Goal: Communication & Community: Answer question/provide support

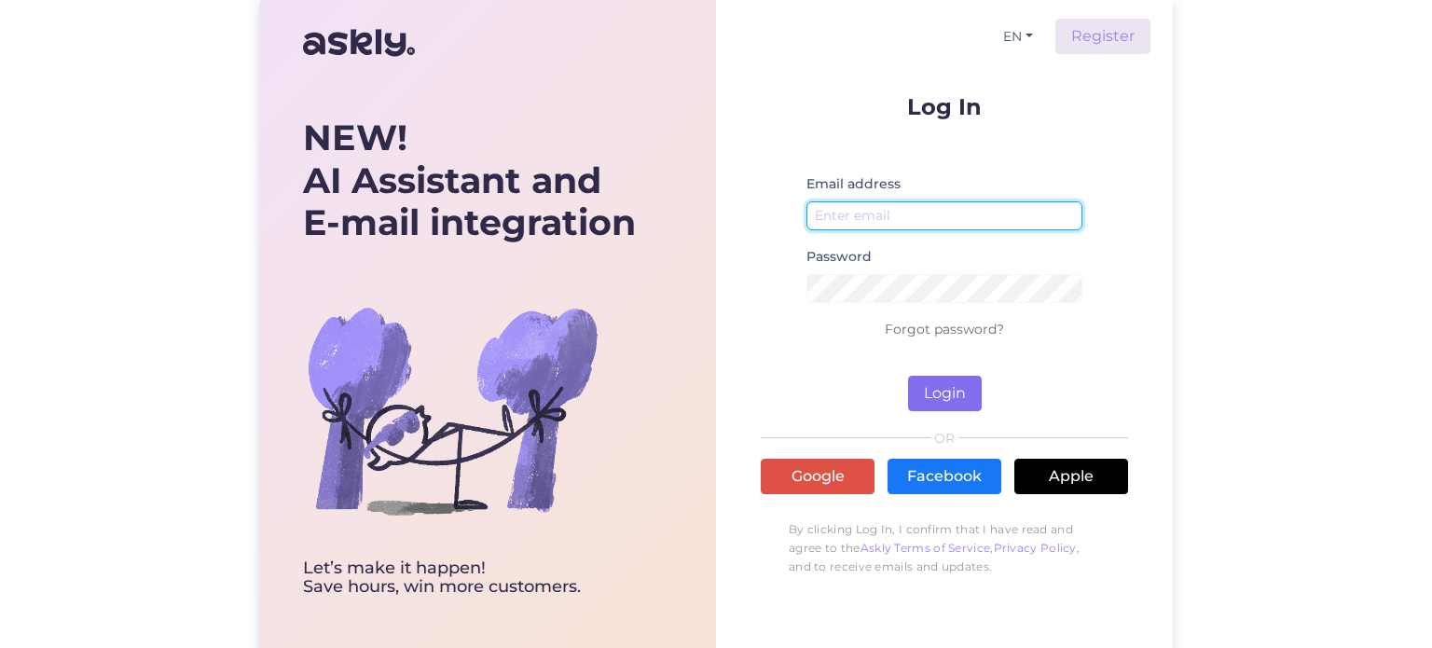
type input "[EMAIL_ADDRESS][DOMAIN_NAME]"
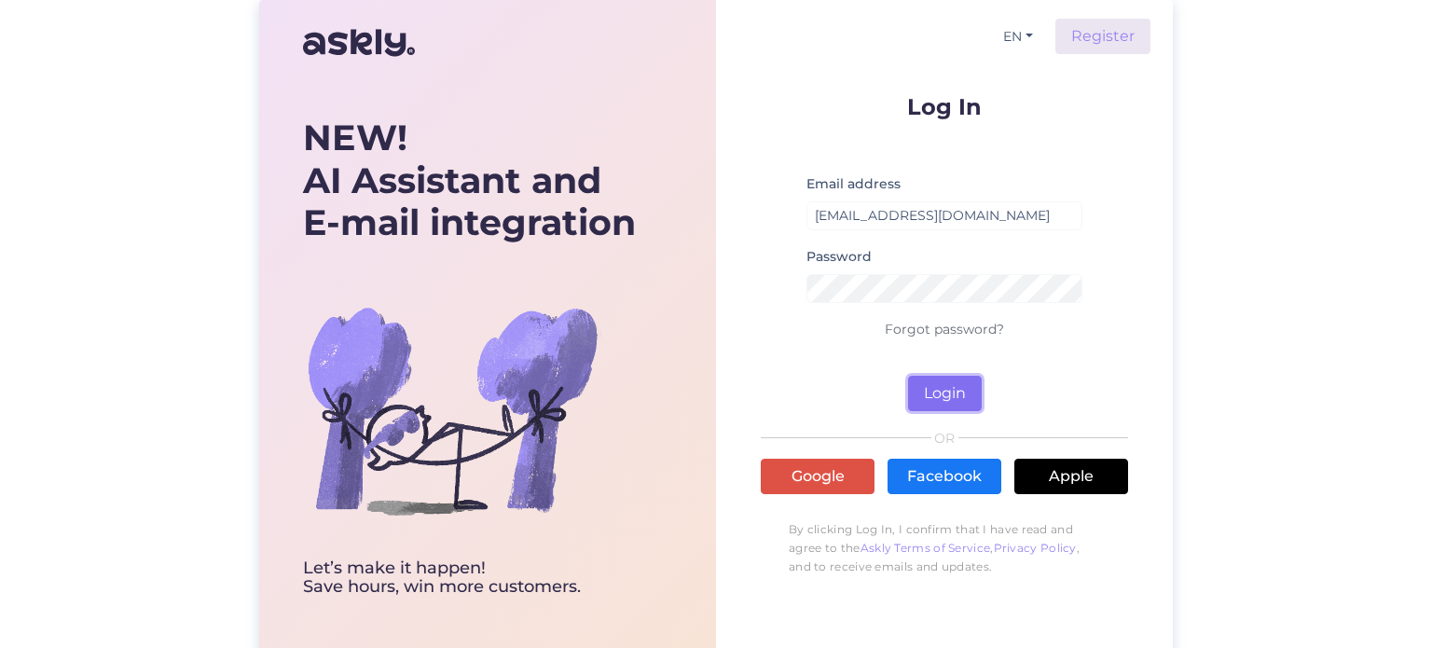
drag, startPoint x: 947, startPoint y: 391, endPoint x: 318, endPoint y: 13, distance: 733.8
click at [946, 391] on button "Login" at bounding box center [945, 393] width 74 height 35
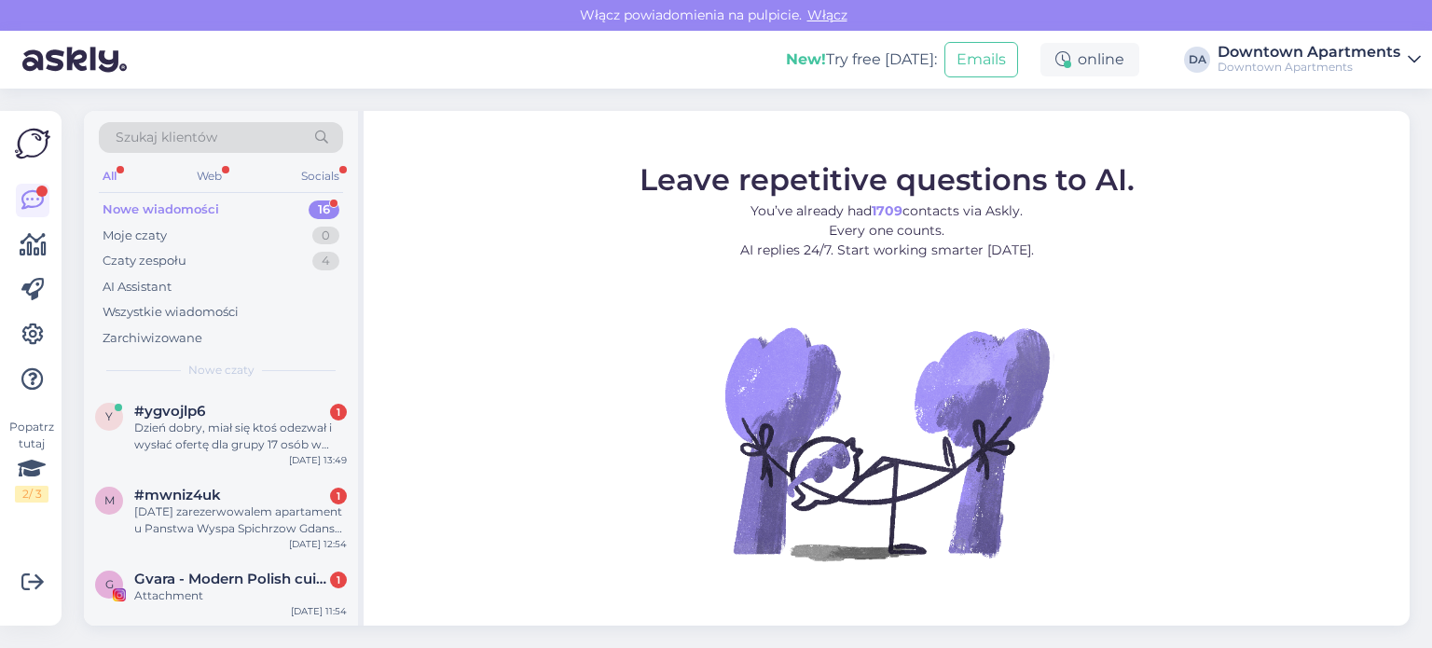
click at [157, 213] on div "Nowe wiadomości" at bounding box center [161, 209] width 117 height 19
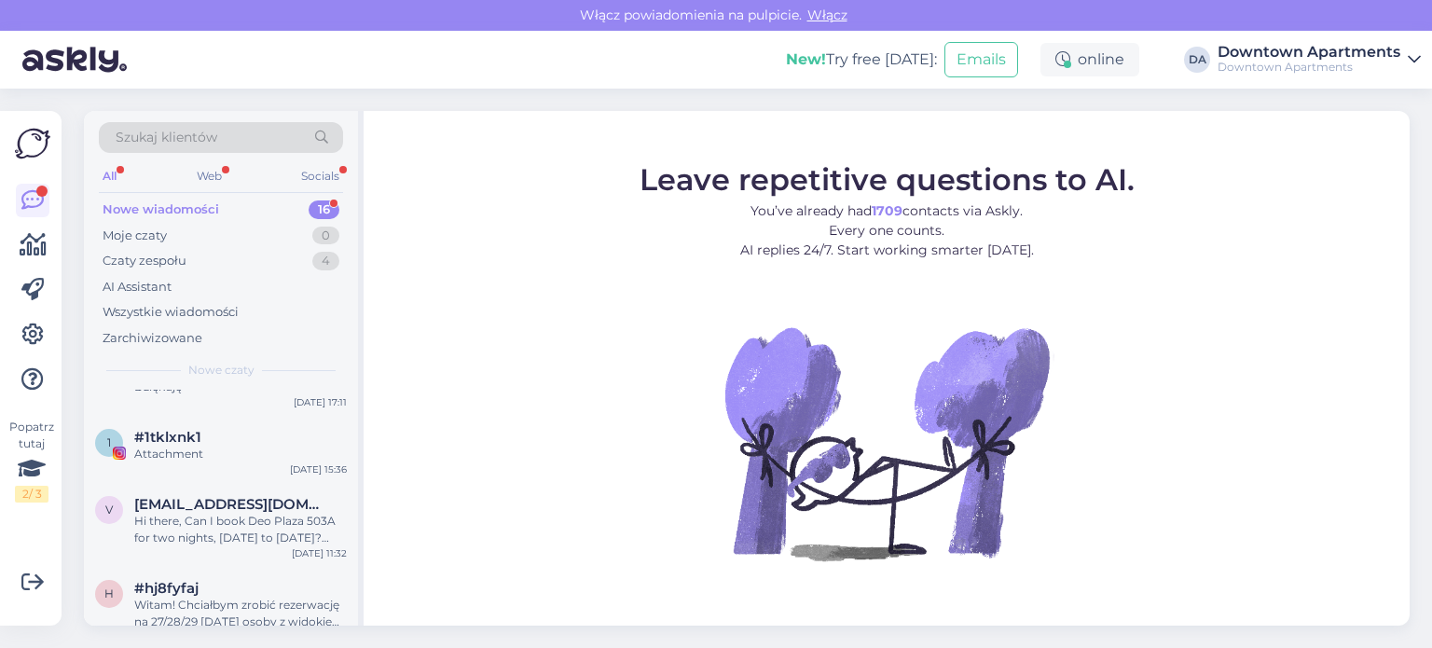
scroll to position [653, 0]
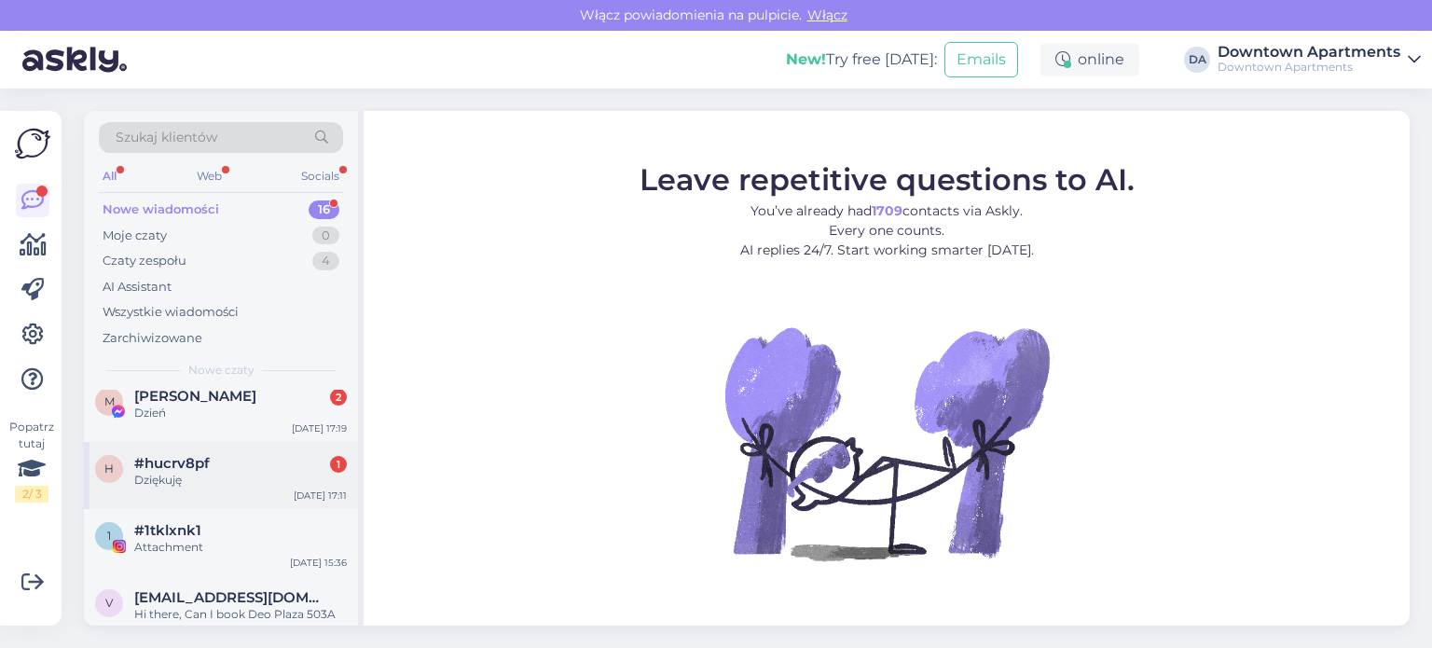
click at [298, 480] on div "Dziękuję" at bounding box center [240, 480] width 213 height 17
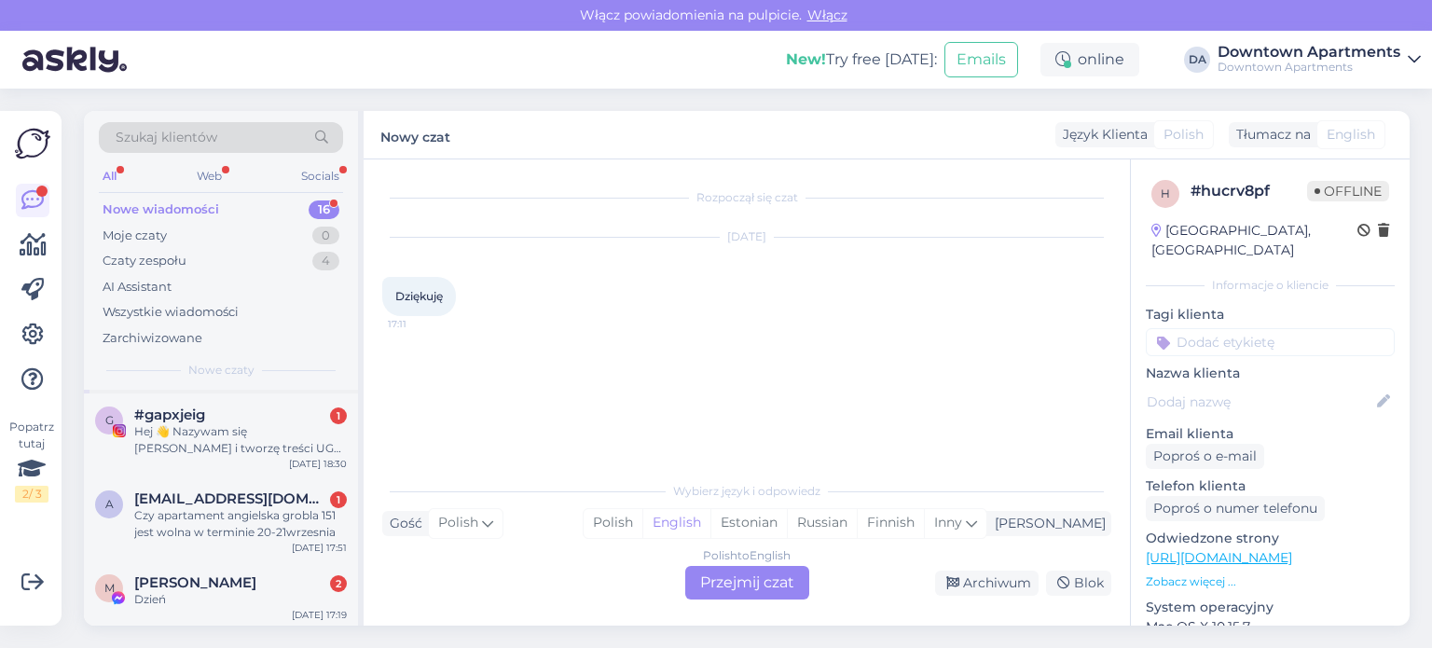
scroll to position [373, 0]
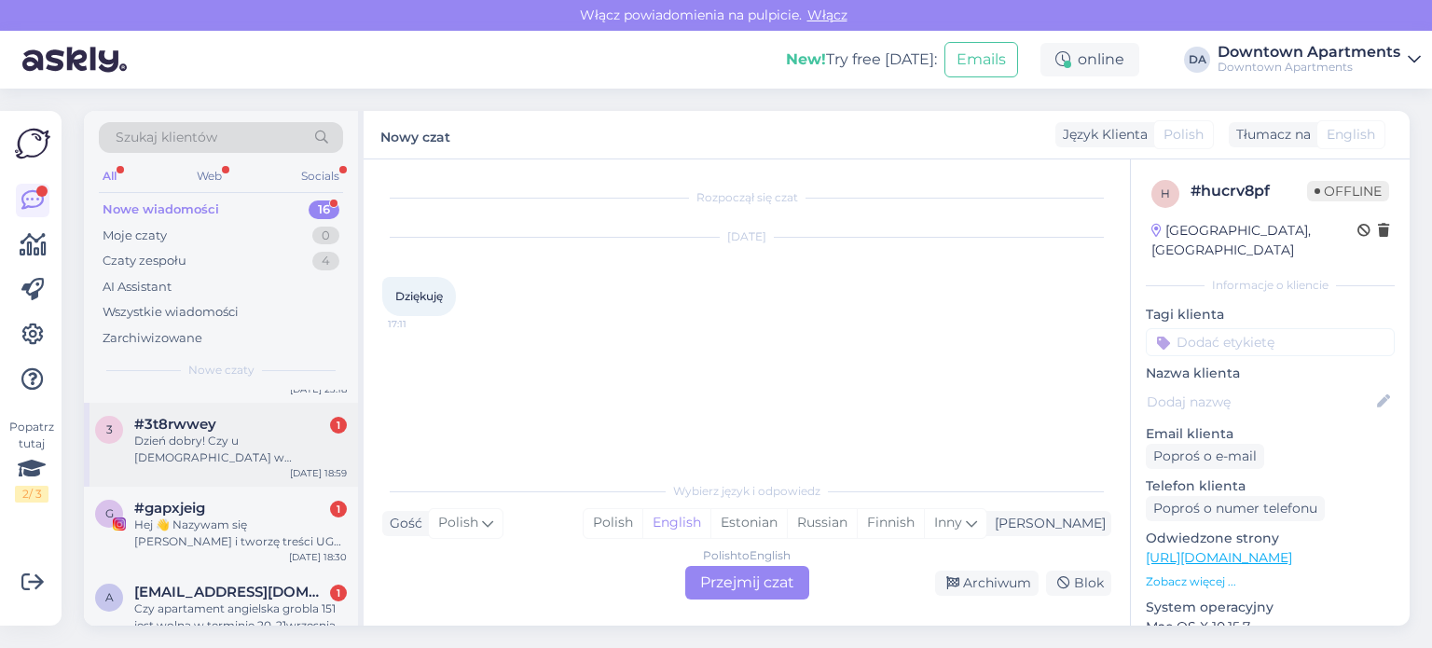
click at [275, 453] on div "Dzień dobry! Czy u [DEMOGRAPHIC_DATA] w apartamencie jest możliwość zorganizowa…" at bounding box center [240, 450] width 213 height 34
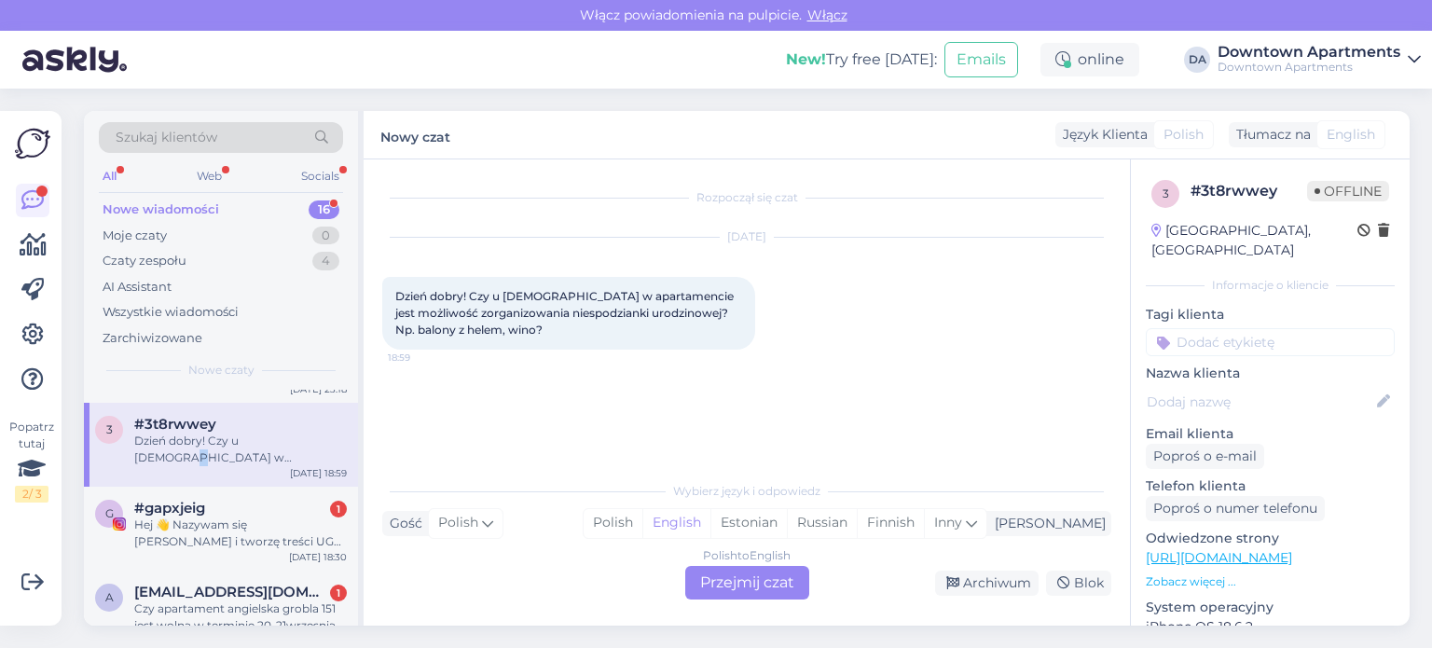
drag, startPoint x: 306, startPoint y: 435, endPoint x: 296, endPoint y: 445, distance: 13.2
click at [296, 445] on div "Dzień dobry! Czy u [DEMOGRAPHIC_DATA] w apartamencie jest możliwość zorganizowa…" at bounding box center [240, 450] width 213 height 34
click at [317, 441] on div "Dzień dobry! Czy u [DEMOGRAPHIC_DATA] w apartamencie jest możliwość zorganizowa…" at bounding box center [240, 450] width 213 height 34
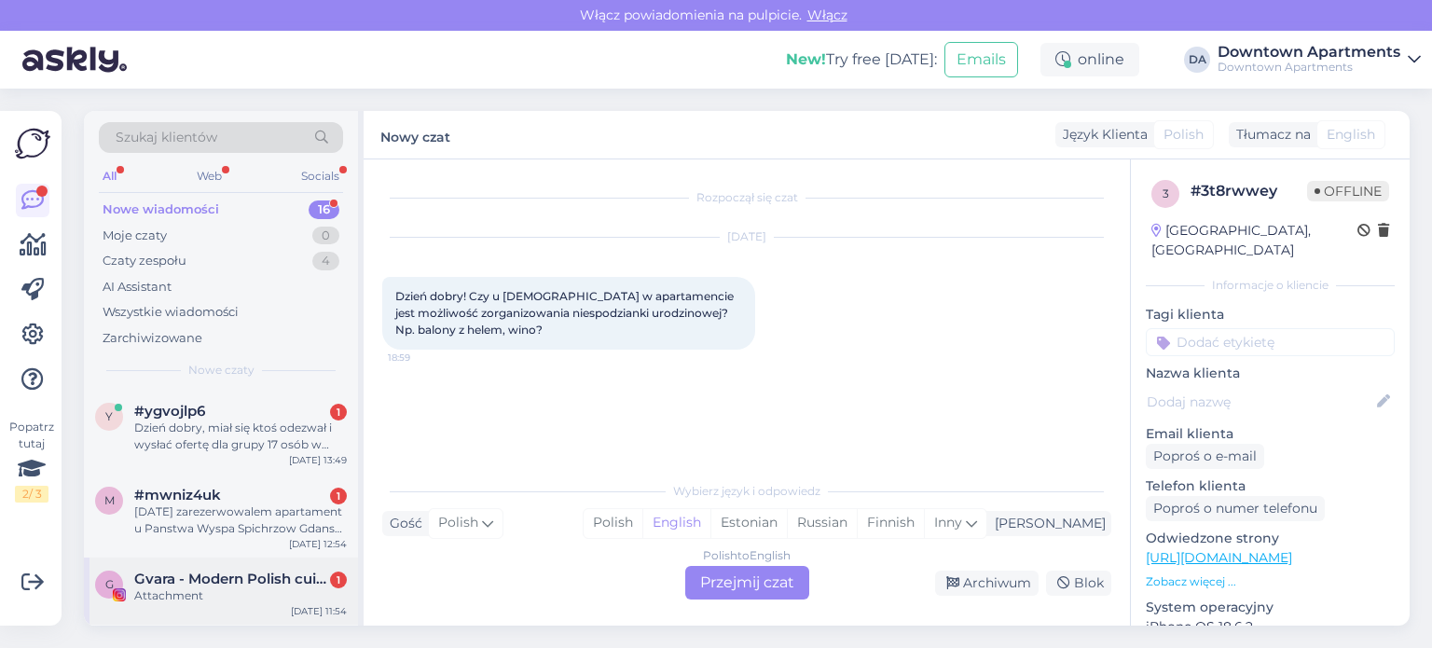
scroll to position [186, 0]
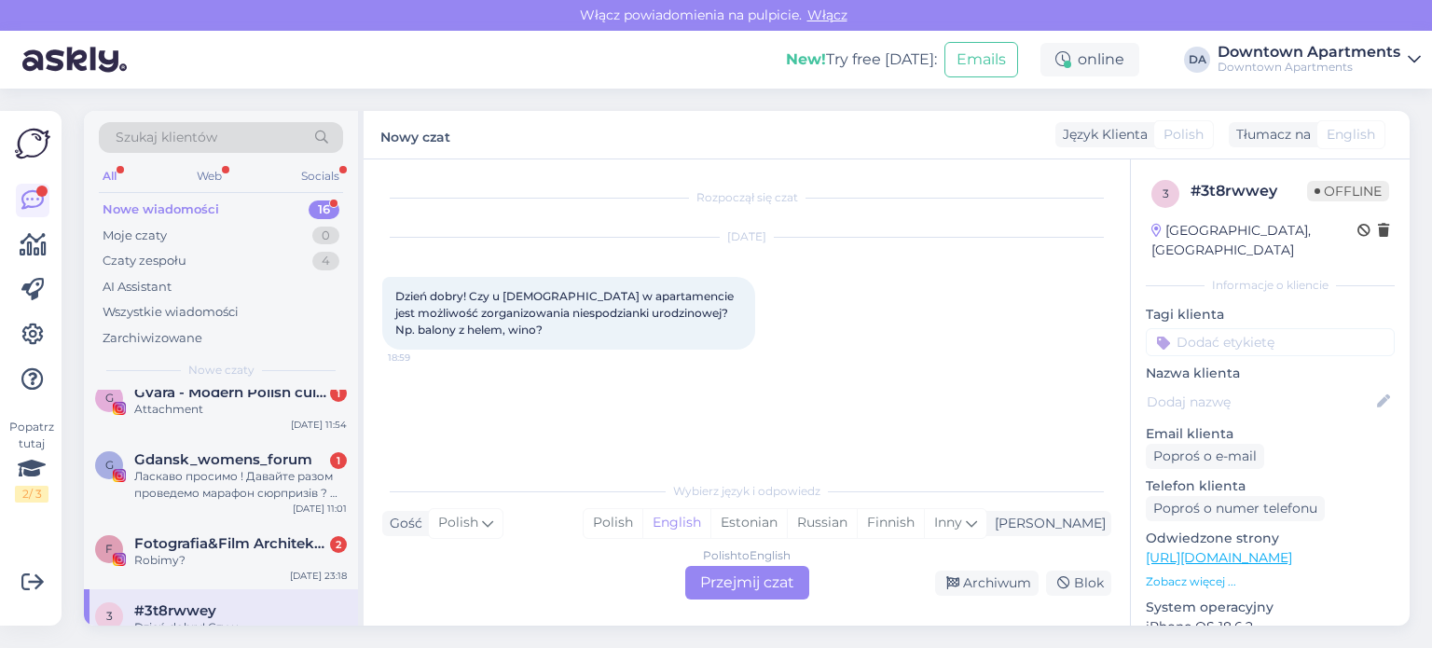
drag, startPoint x: 678, startPoint y: 323, endPoint x: 635, endPoint y: 317, distance: 43.2
click at [635, 317] on span "Dzień dobry! Czy u [DEMOGRAPHIC_DATA] w apartamencie jest możliwość zorganizowa…" at bounding box center [565, 313] width 341 height 48
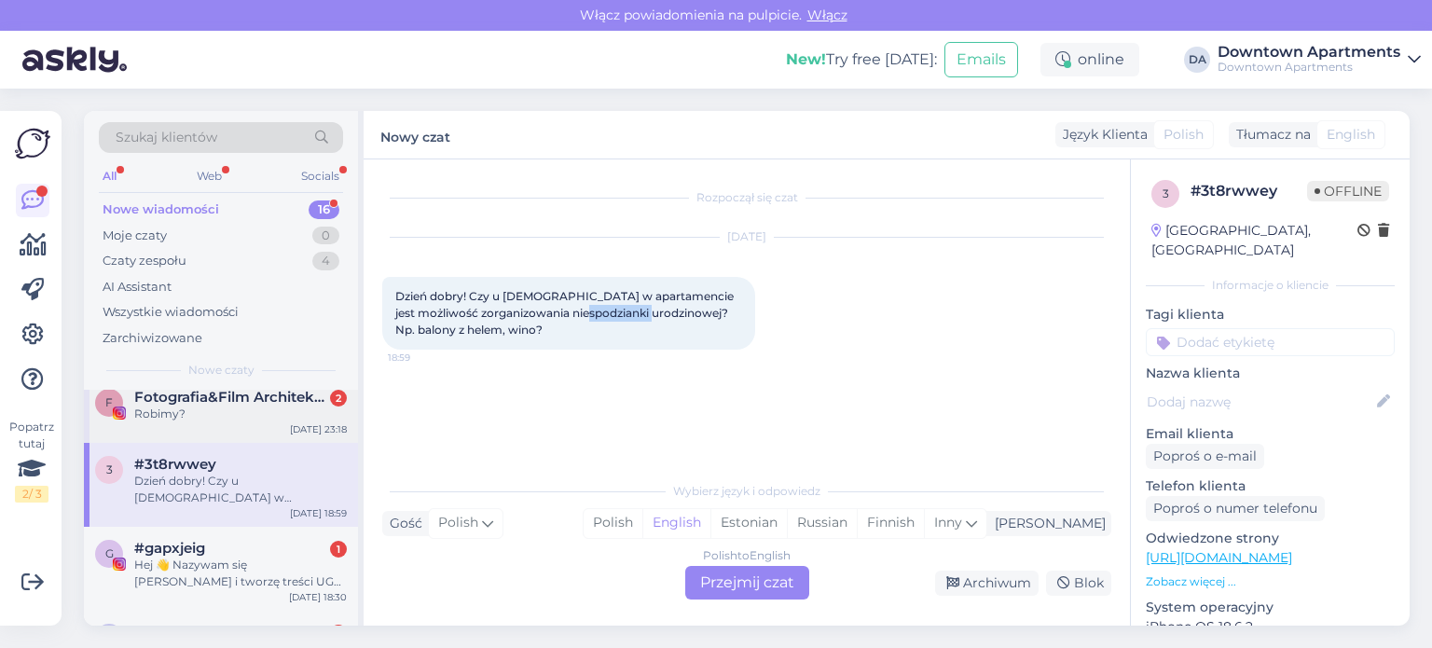
scroll to position [280, 0]
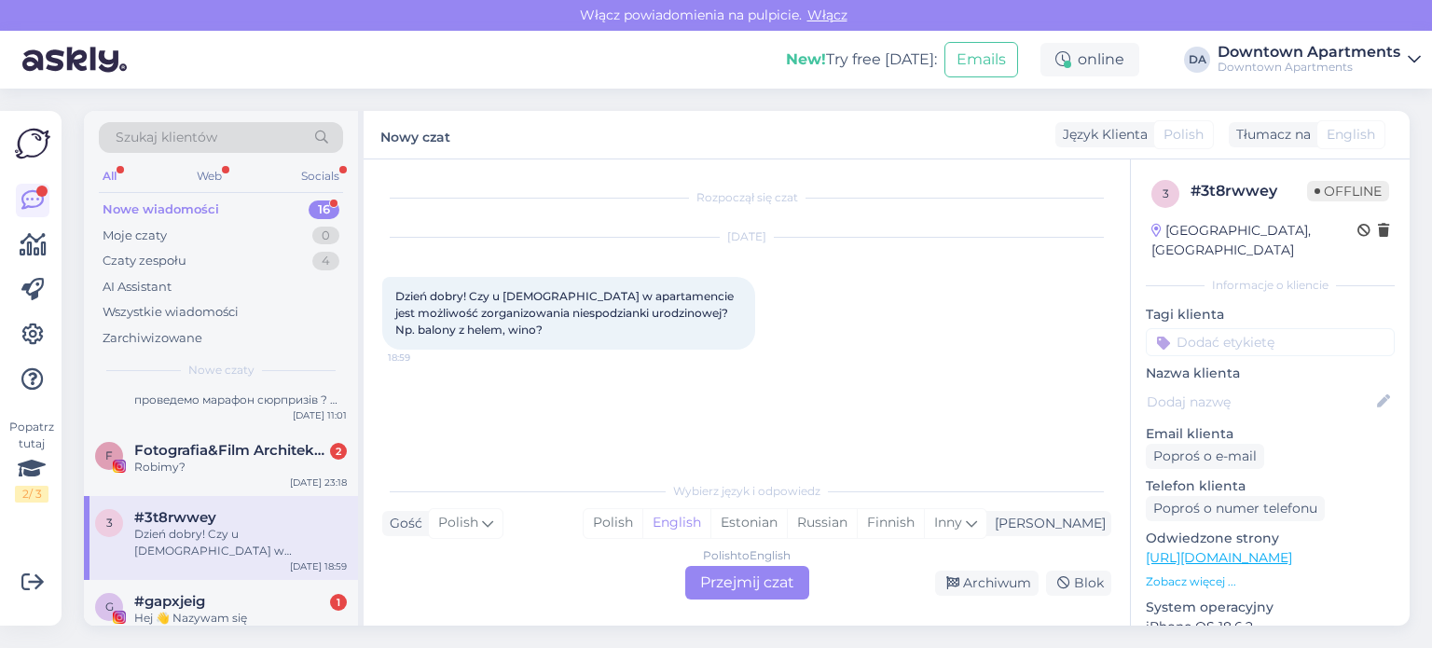
click at [78, 525] on div "Szukaj klientów All Web Socials Nowe wiadomości 16 Moje czaty 0 Czaty zespołu 4…" at bounding box center [752, 368] width 1359 height 559
click at [87, 529] on div "3 #3t8rwwey Dzień dobry! Czy u [DEMOGRAPHIC_DATA] w apartamencie jest możliwość…" at bounding box center [221, 538] width 274 height 84
click at [103, 522] on div "3" at bounding box center [109, 523] width 28 height 28
click at [111, 522] on span "3" at bounding box center [109, 523] width 7 height 14
click at [268, 536] on div "Dzień dobry! Czy u [DEMOGRAPHIC_DATA] w apartamencie jest możliwość zorganizowa…" at bounding box center [240, 543] width 213 height 34
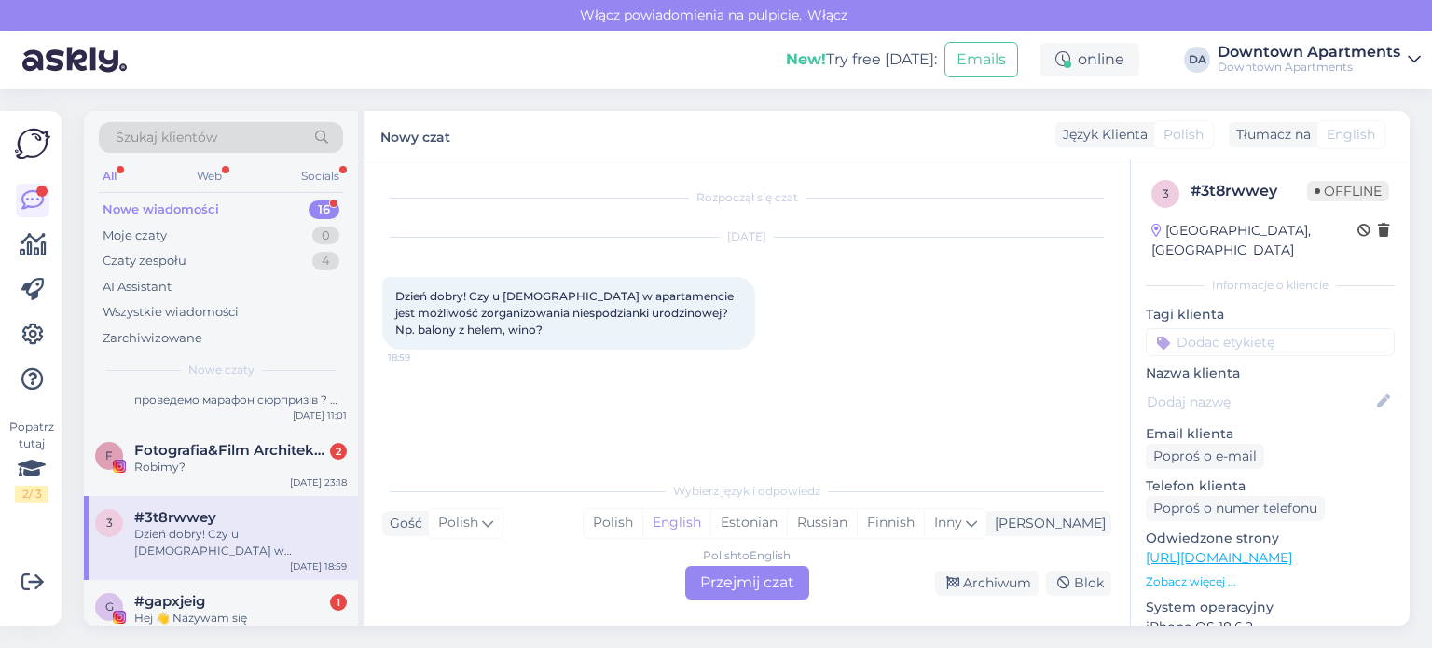
click at [323, 540] on div "Dzień dobry! Czy u [DEMOGRAPHIC_DATA] w apartamencie jest możliwość zorganizowa…" at bounding box center [240, 543] width 213 height 34
click at [337, 537] on div "Dzień dobry! Czy u [DEMOGRAPHIC_DATA] w apartamencie jest możliwość zorganizowa…" at bounding box center [240, 543] width 213 height 34
click at [331, 559] on div "[DATE] 18:59" at bounding box center [318, 566] width 57 height 14
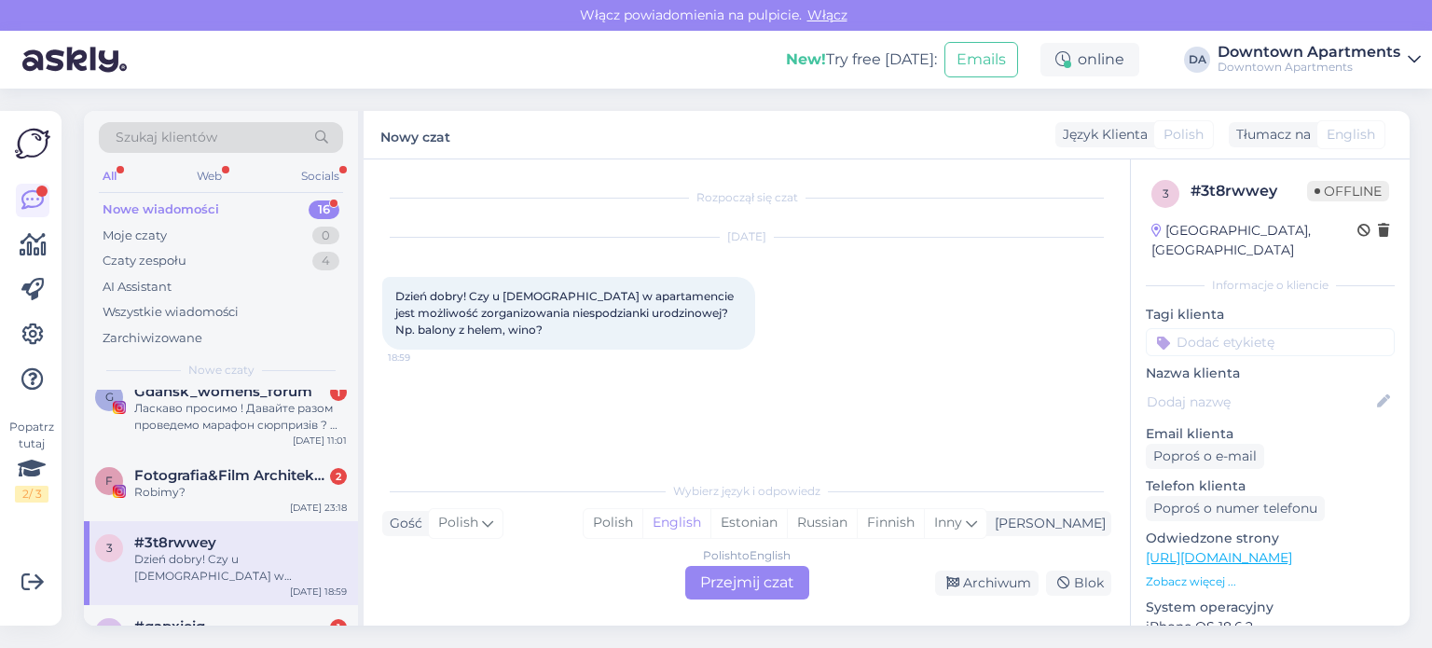
scroll to position [373, 0]
